Goal: Transaction & Acquisition: Purchase product/service

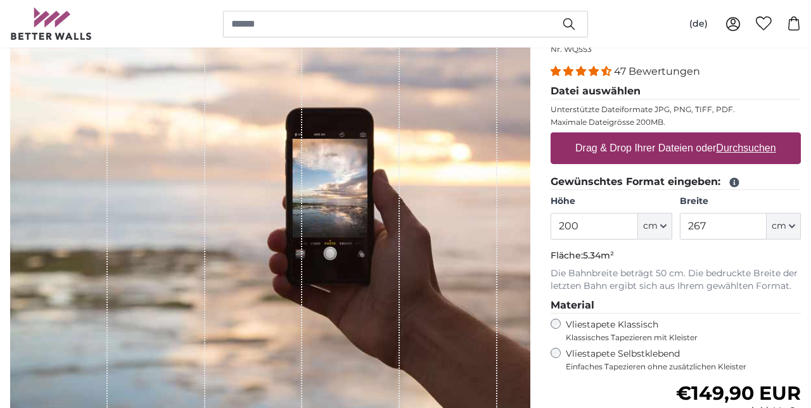
scroll to position [148, 0]
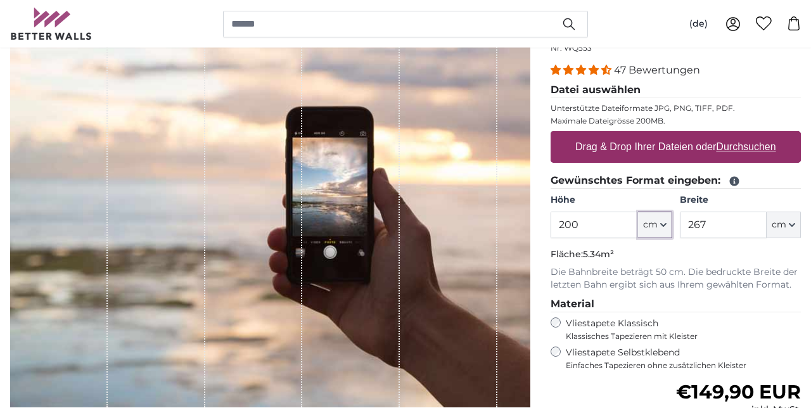
click at [654, 230] on button "cm" at bounding box center [655, 225] width 34 height 27
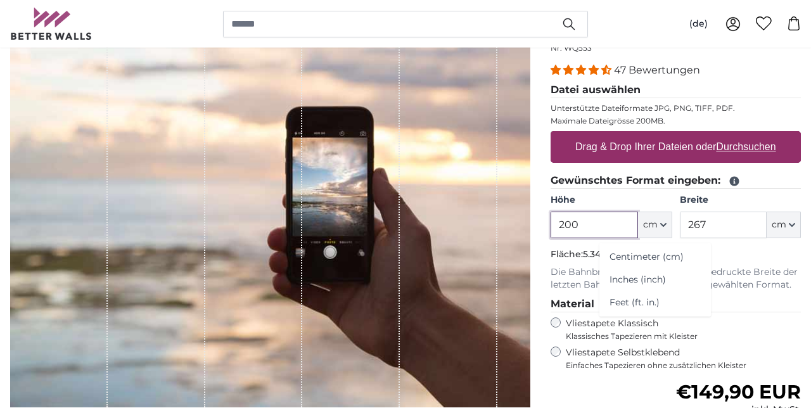
click at [593, 228] on input "200" at bounding box center [594, 225] width 87 height 27
type input "215"
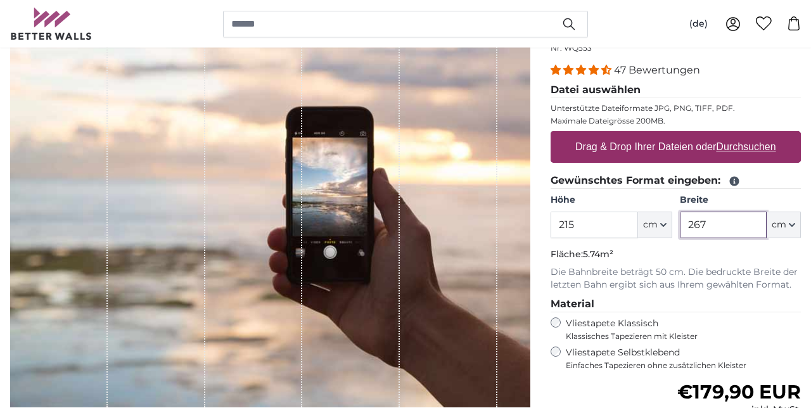
click at [728, 229] on input "267" at bounding box center [723, 225] width 87 height 27
click at [725, 229] on input "267" at bounding box center [723, 225] width 87 height 27
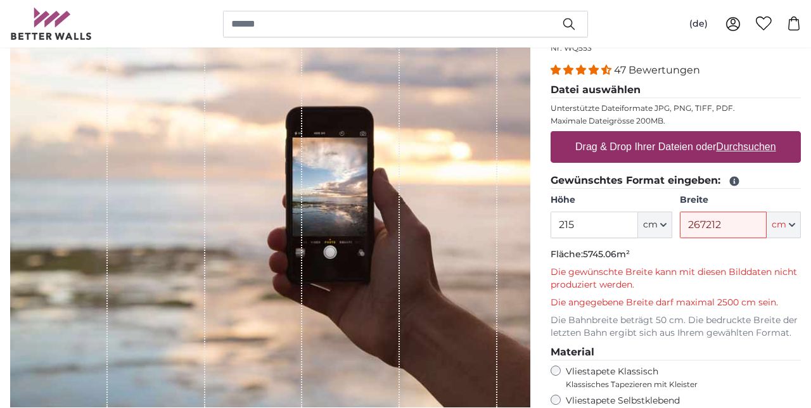
click at [773, 86] on legend "Datei auswählen" at bounding box center [676, 90] width 250 height 16
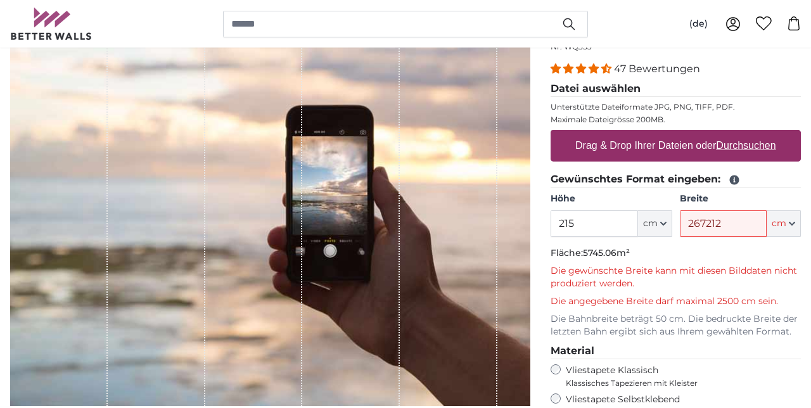
scroll to position [152, 0]
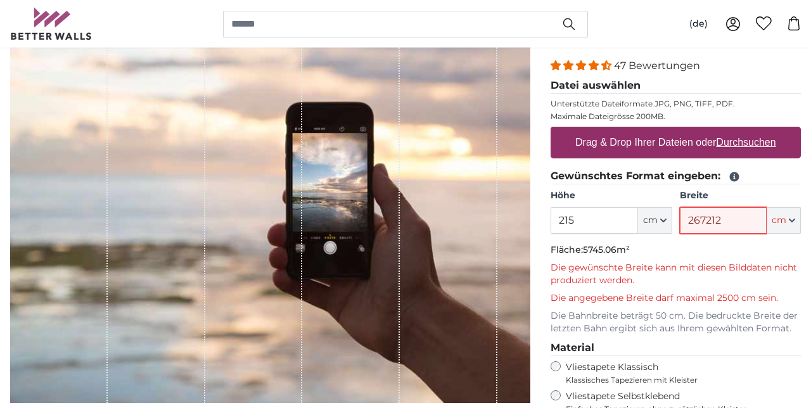
click at [736, 224] on input "267212" at bounding box center [723, 220] width 87 height 27
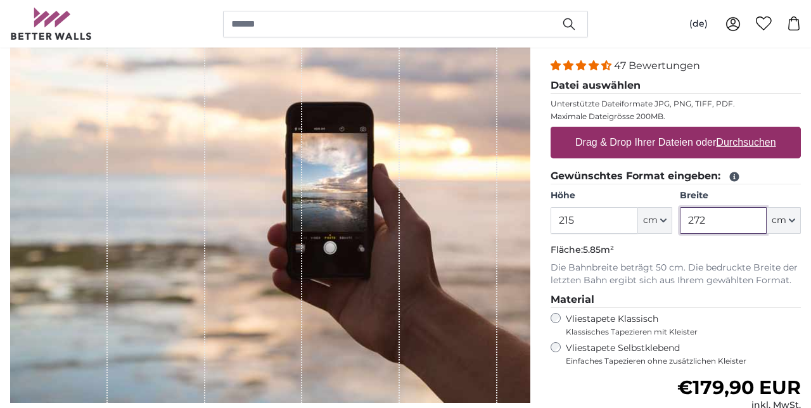
type input "272"
click at [749, 84] on legend "Datei auswählen" at bounding box center [676, 86] width 250 height 16
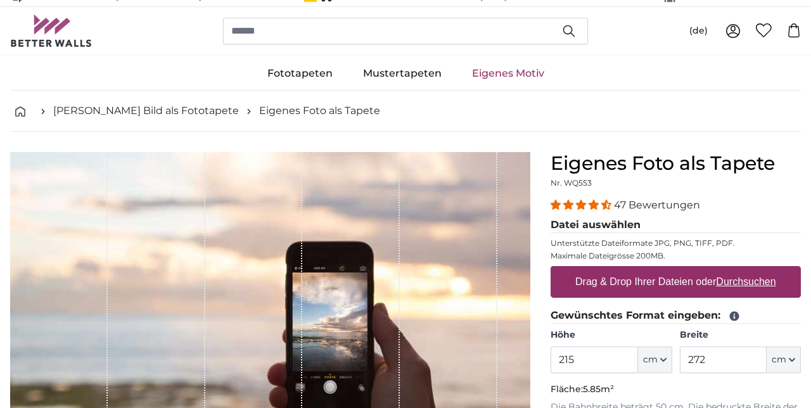
scroll to position [0, 0]
